Goal: Task Accomplishment & Management: Complete application form

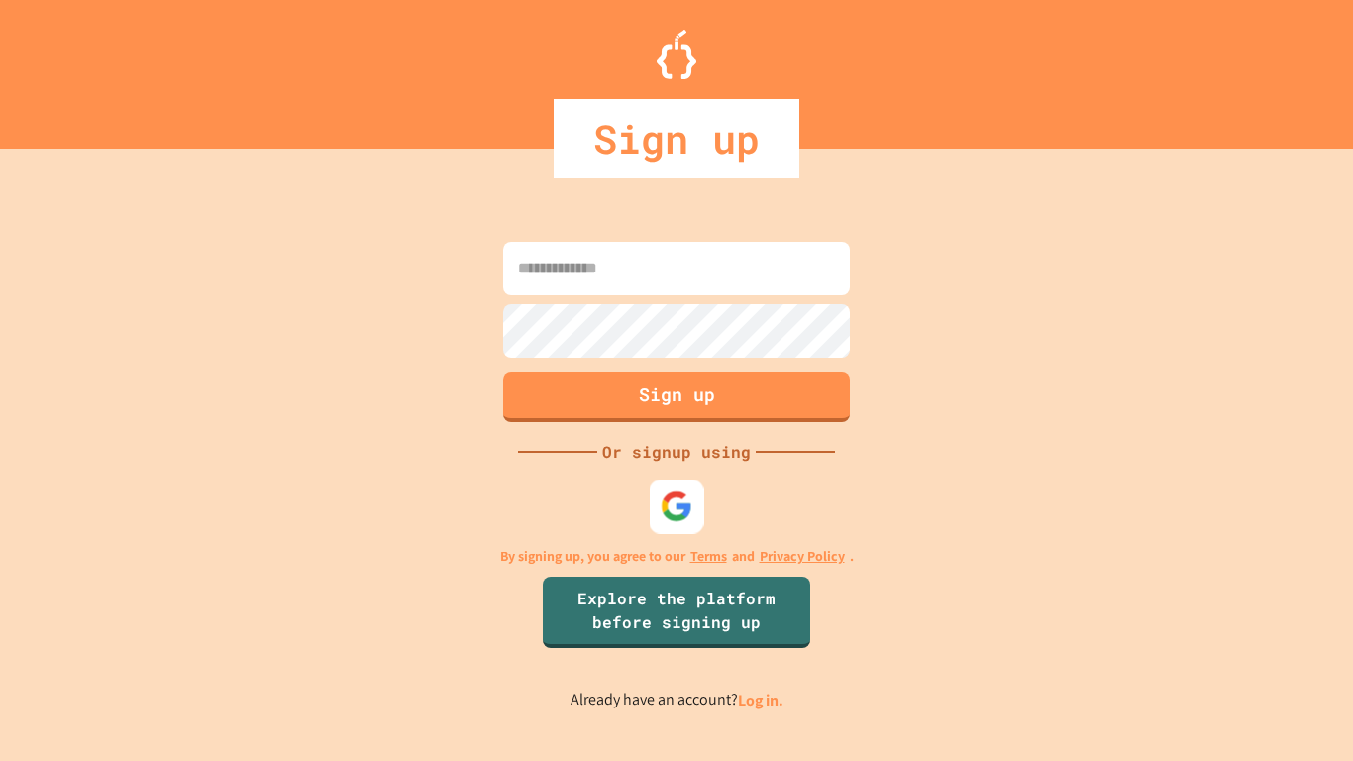
click at [682, 523] on div at bounding box center [677, 506] width 54 height 54
click at [749, 699] on link "Log in." at bounding box center [761, 699] width 46 height 21
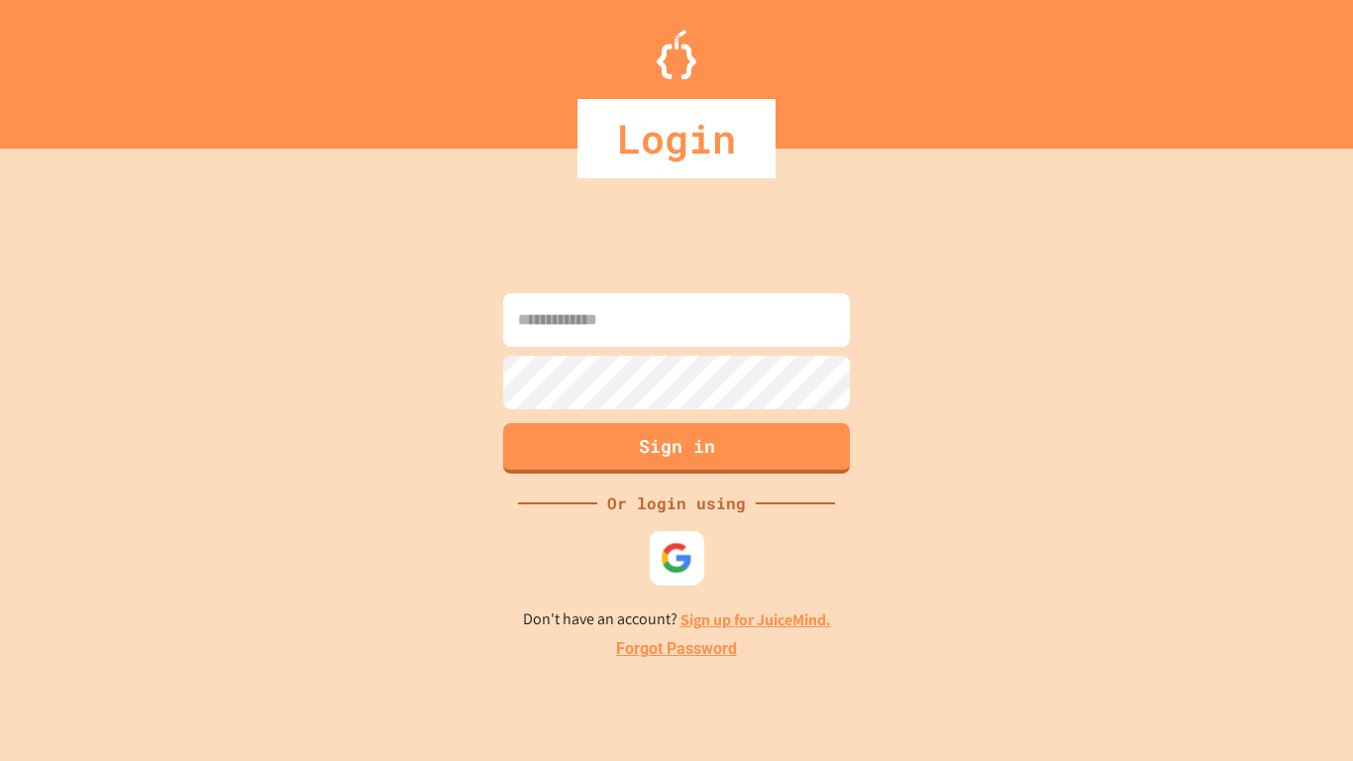
click at [670, 546] on img at bounding box center [677, 558] width 33 height 33
click at [808, 616] on link "Sign up for JuiceMind." at bounding box center [755, 619] width 151 height 21
